Goal: Information Seeking & Learning: Learn about a topic

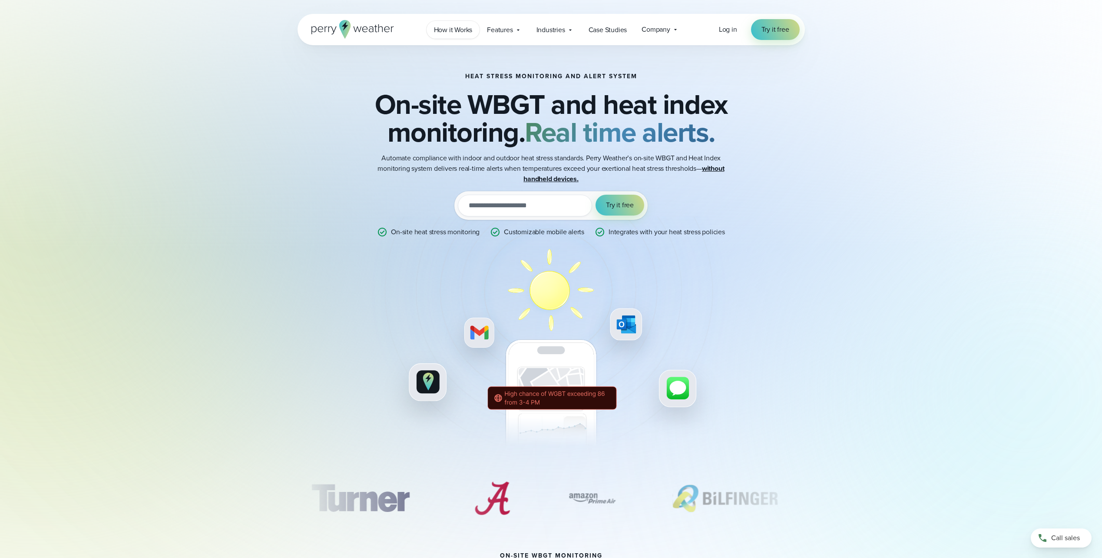
click at [462, 30] on span "How it Works" at bounding box center [453, 30] width 39 height 10
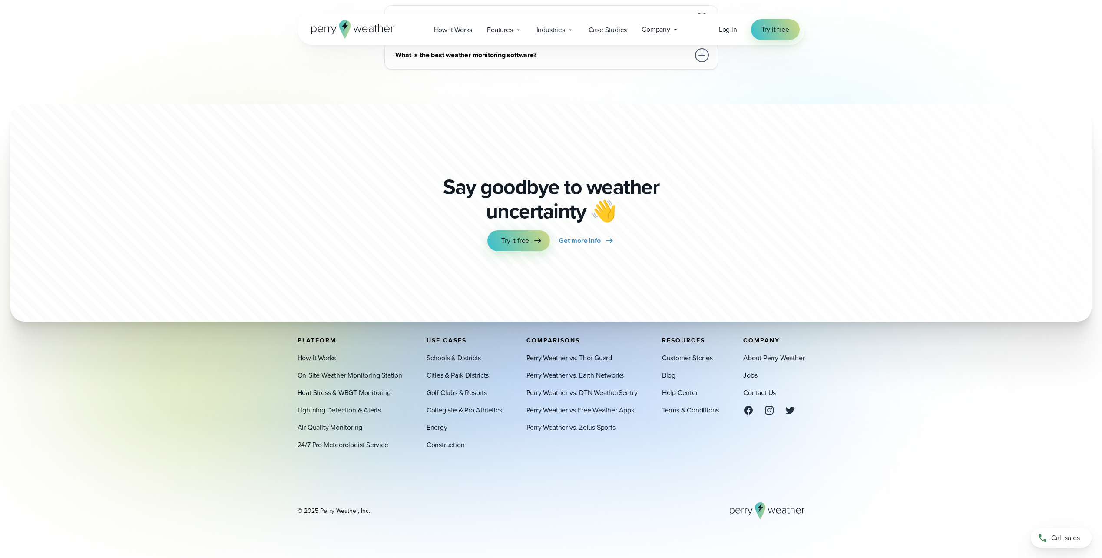
scroll to position [2242, 0]
click at [357, 376] on link "On-Site Weather Monitoring Station" at bounding box center [349, 375] width 105 height 10
